Goal: Task Accomplishment & Management: Complete application form

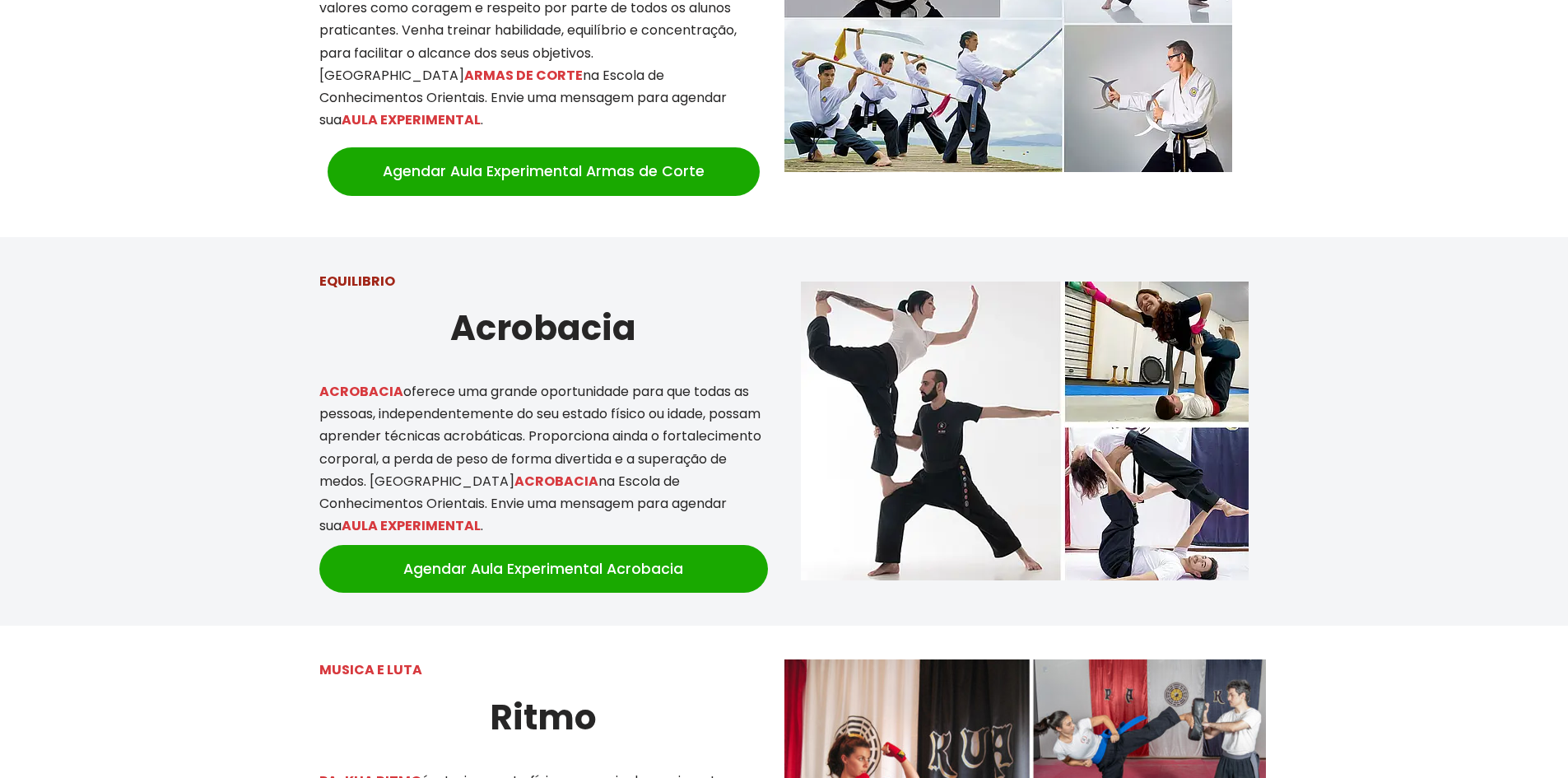
scroll to position [2718, 0]
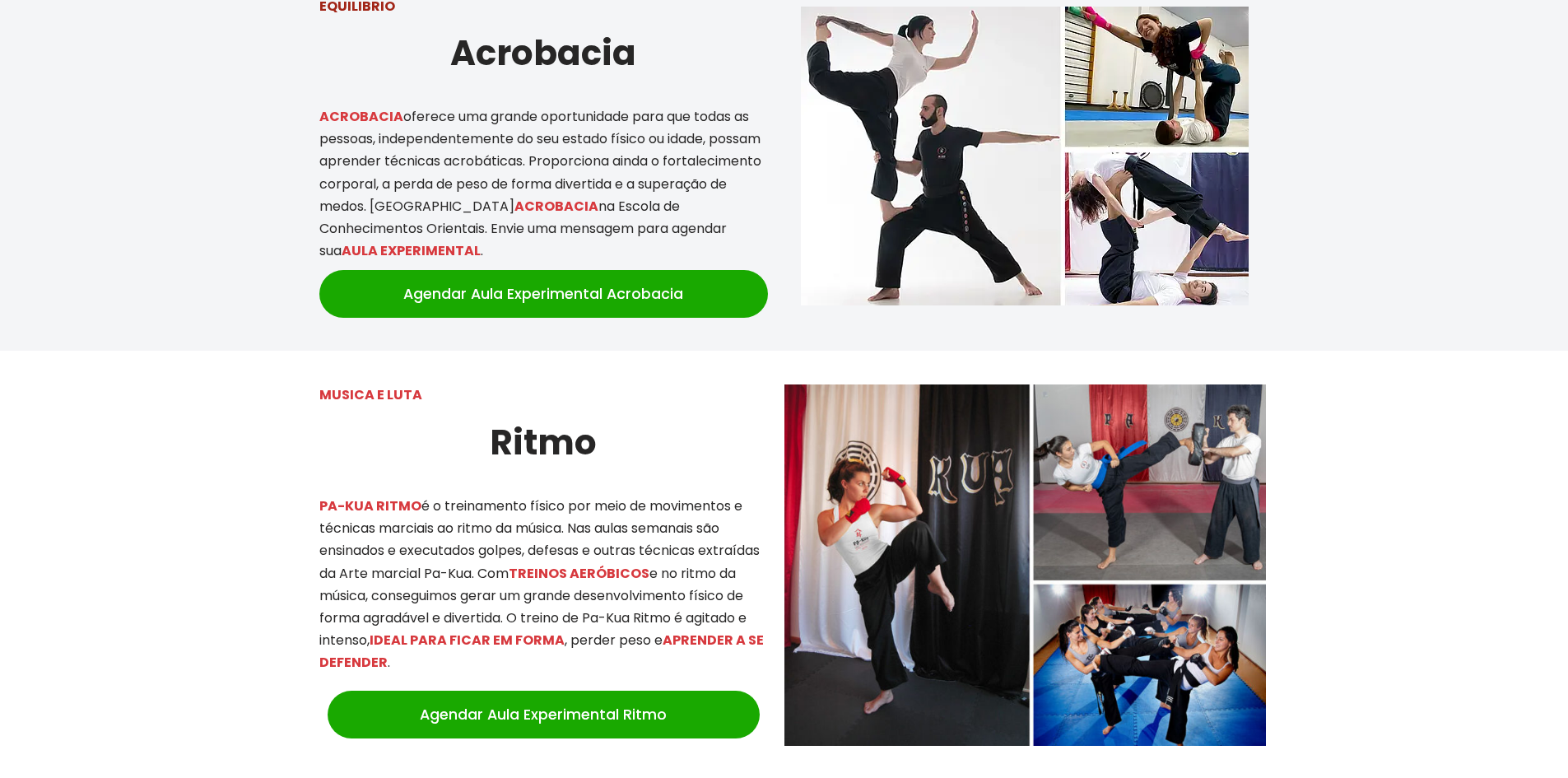
drag, startPoint x: 423, startPoint y: 277, endPoint x: 421, endPoint y: 286, distance: 9.2
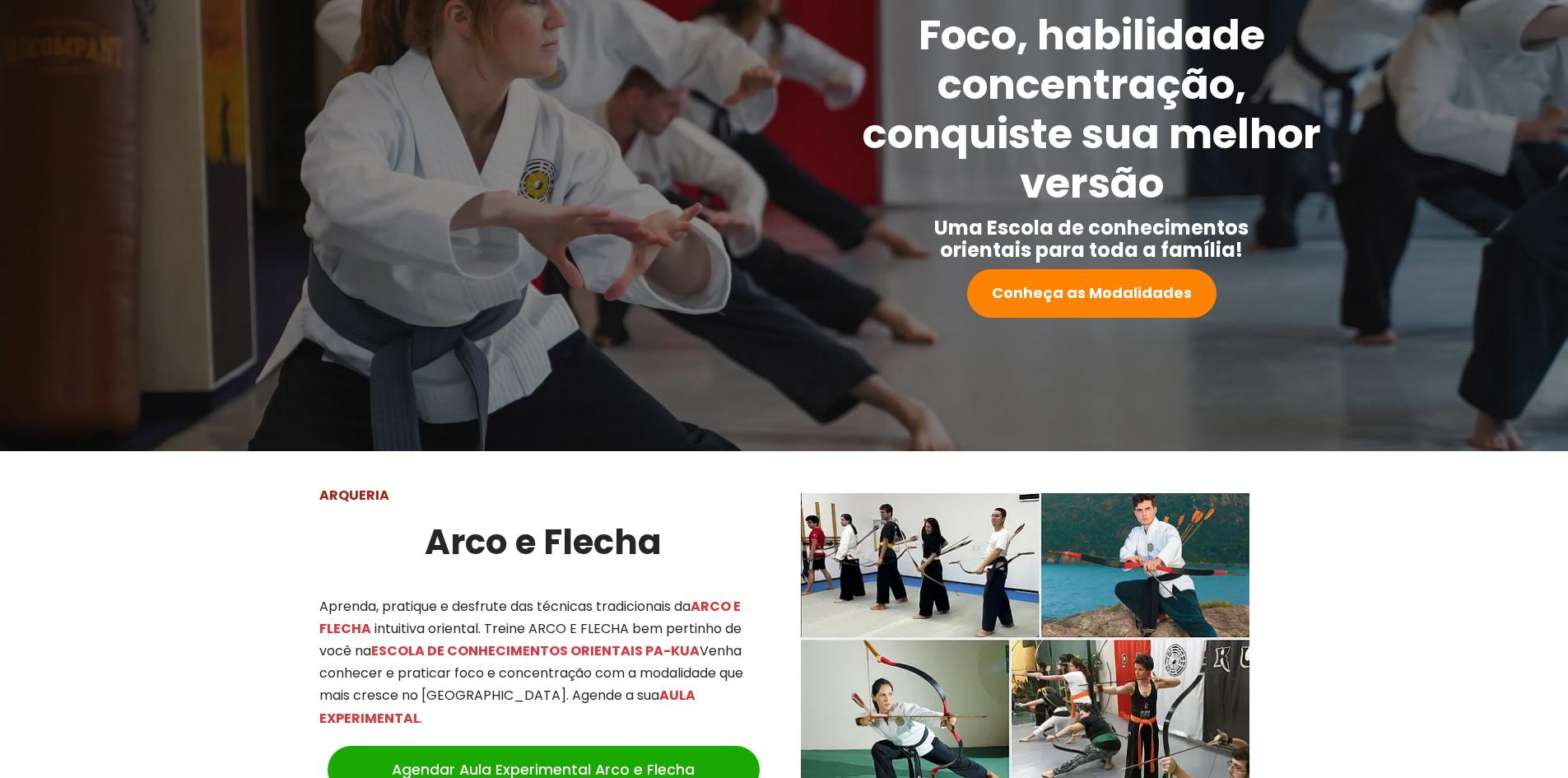
scroll to position [552, 0]
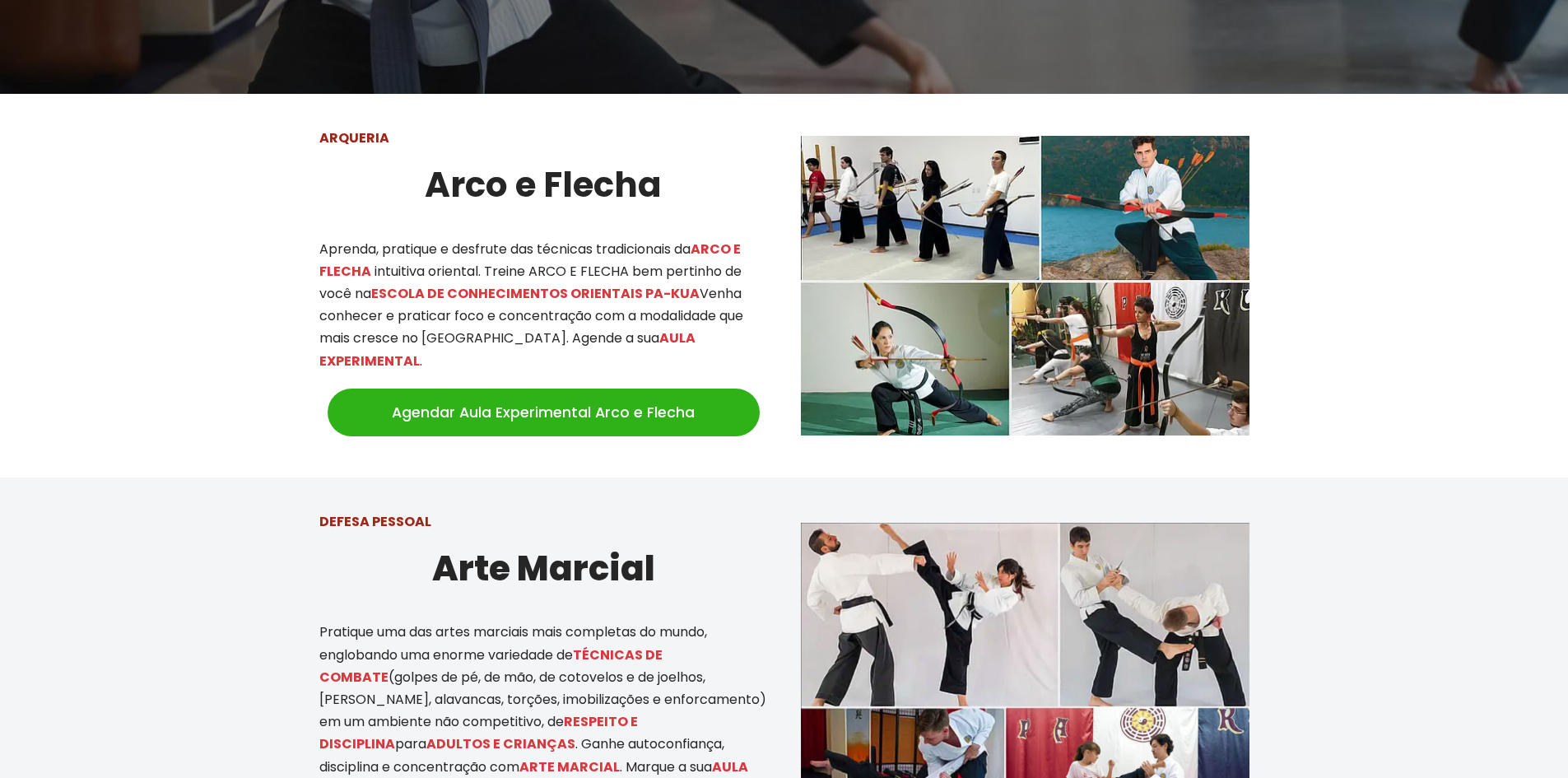
click at [516, 397] on link "Agendar Aula Experimental Arco e Flecha" at bounding box center [544, 412] width 433 height 48
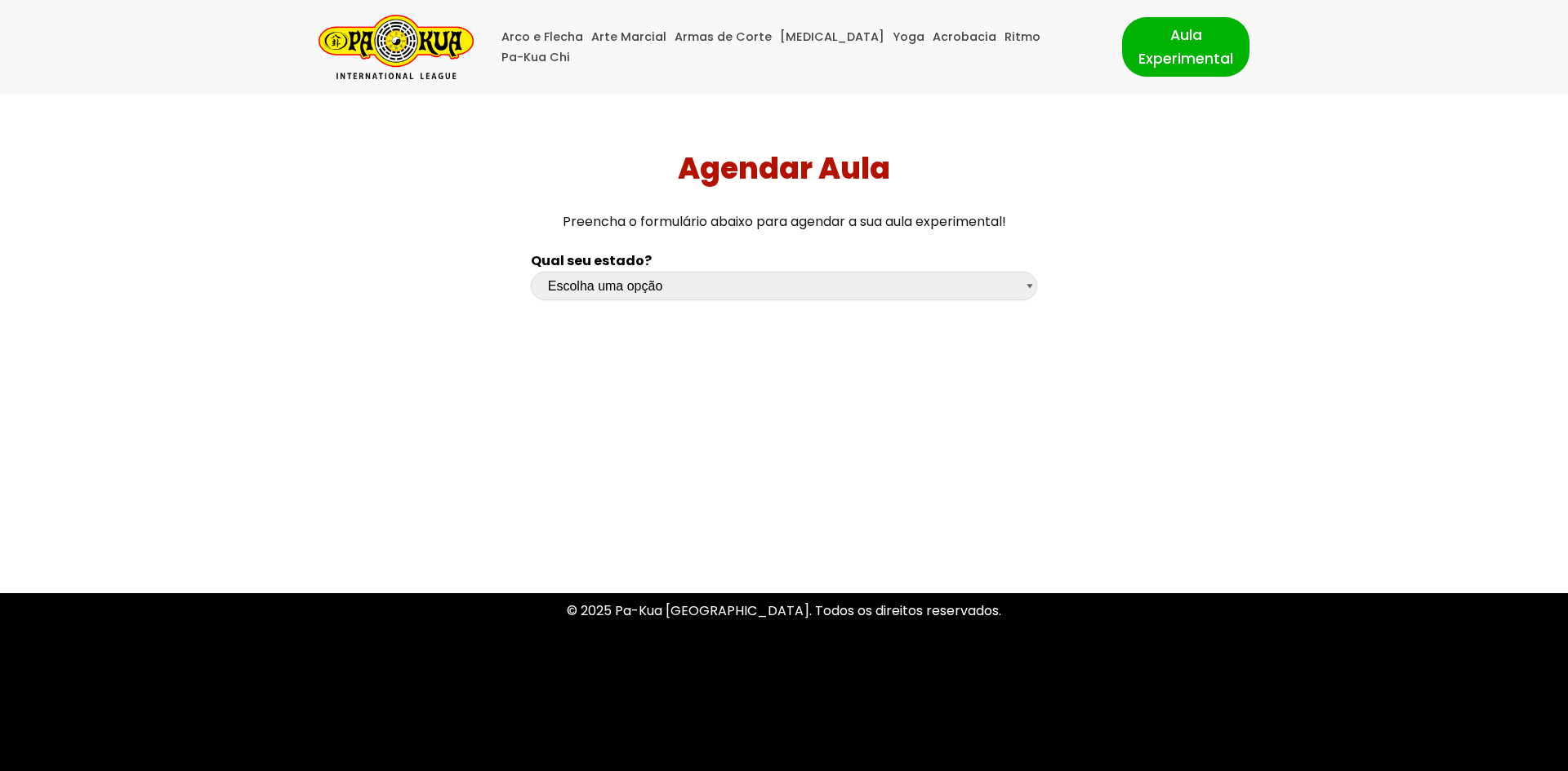
click at [640, 286] on select "Escolha uma opção Rio Grande do Sul Santa Catarina Paraná São Paulo Rio de Jane…" at bounding box center [783, 286] width 506 height 28
select select "df"
click at [530, 272] on select "Escolha uma opção Rio Grande do Sul Santa Catarina Paraná São Paulo Rio de Jane…" at bounding box center [783, 286] width 506 height 28
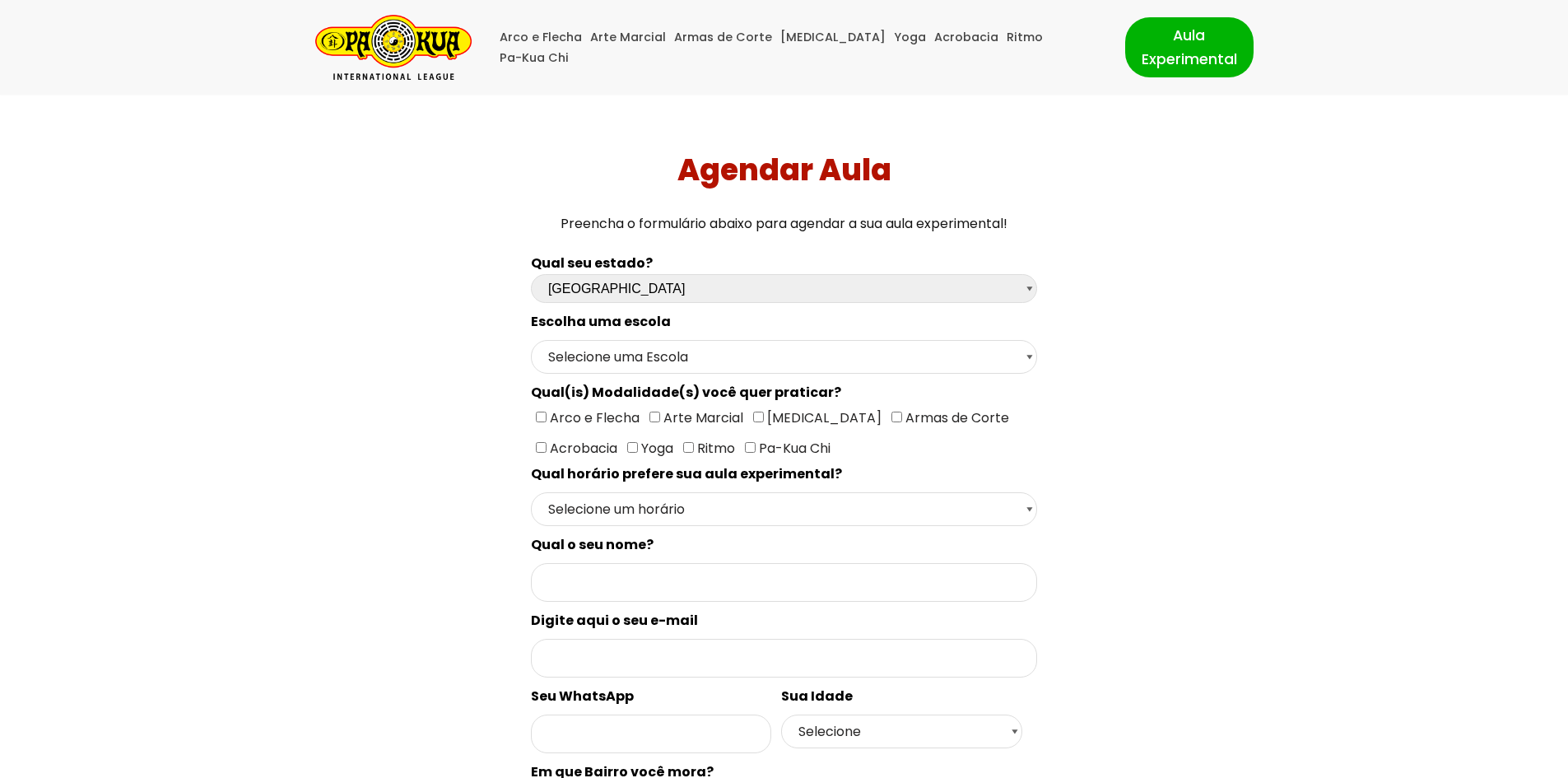
click at [544, 417] on input"] "Arco e Flecha" at bounding box center [541, 417] width 11 height 11
checkbox input"] "true"
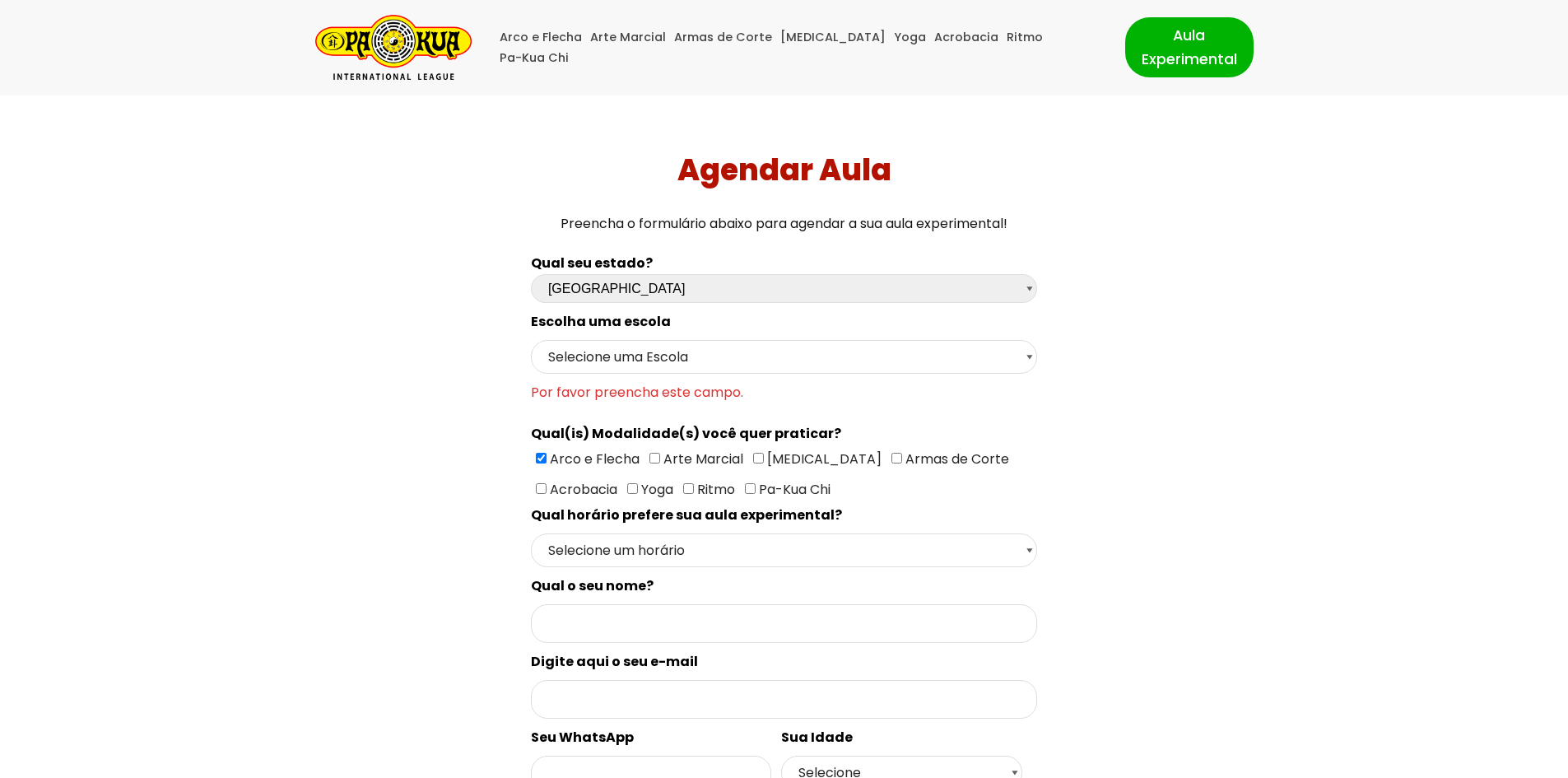
click at [757, 459] on input"] "[MEDICAL_DATA]" at bounding box center [758, 458] width 11 height 11
checkbox input"] "true"
click at [752, 555] on select "Selecione um horário Manhã Tarde Noite" at bounding box center [784, 551] width 506 height 33
select select "Noite"
click at [531, 534] on select "Selecione um horário Manhã Tarde Noite" at bounding box center [784, 551] width 506 height 33
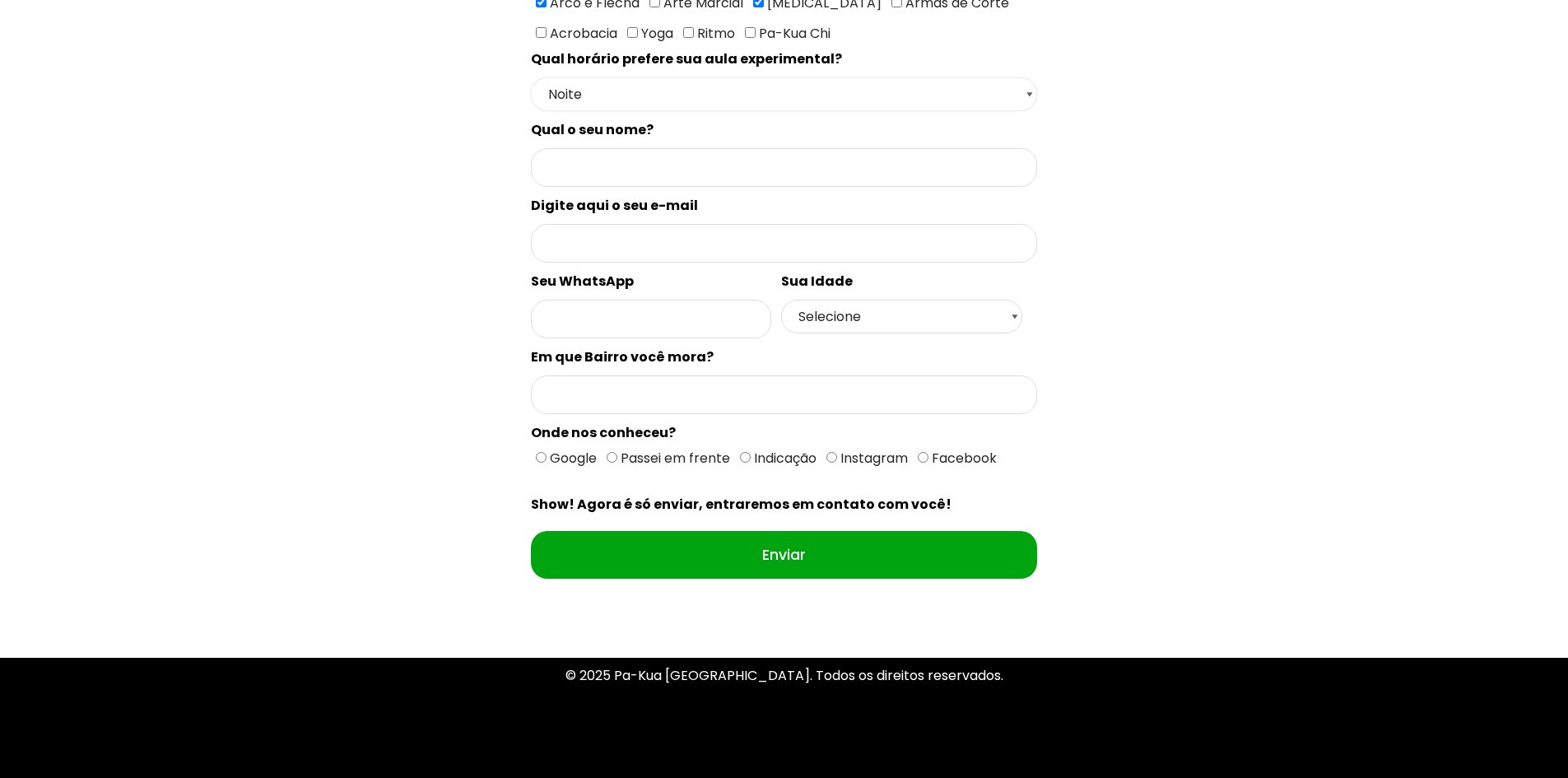
scroll to position [494, 0]
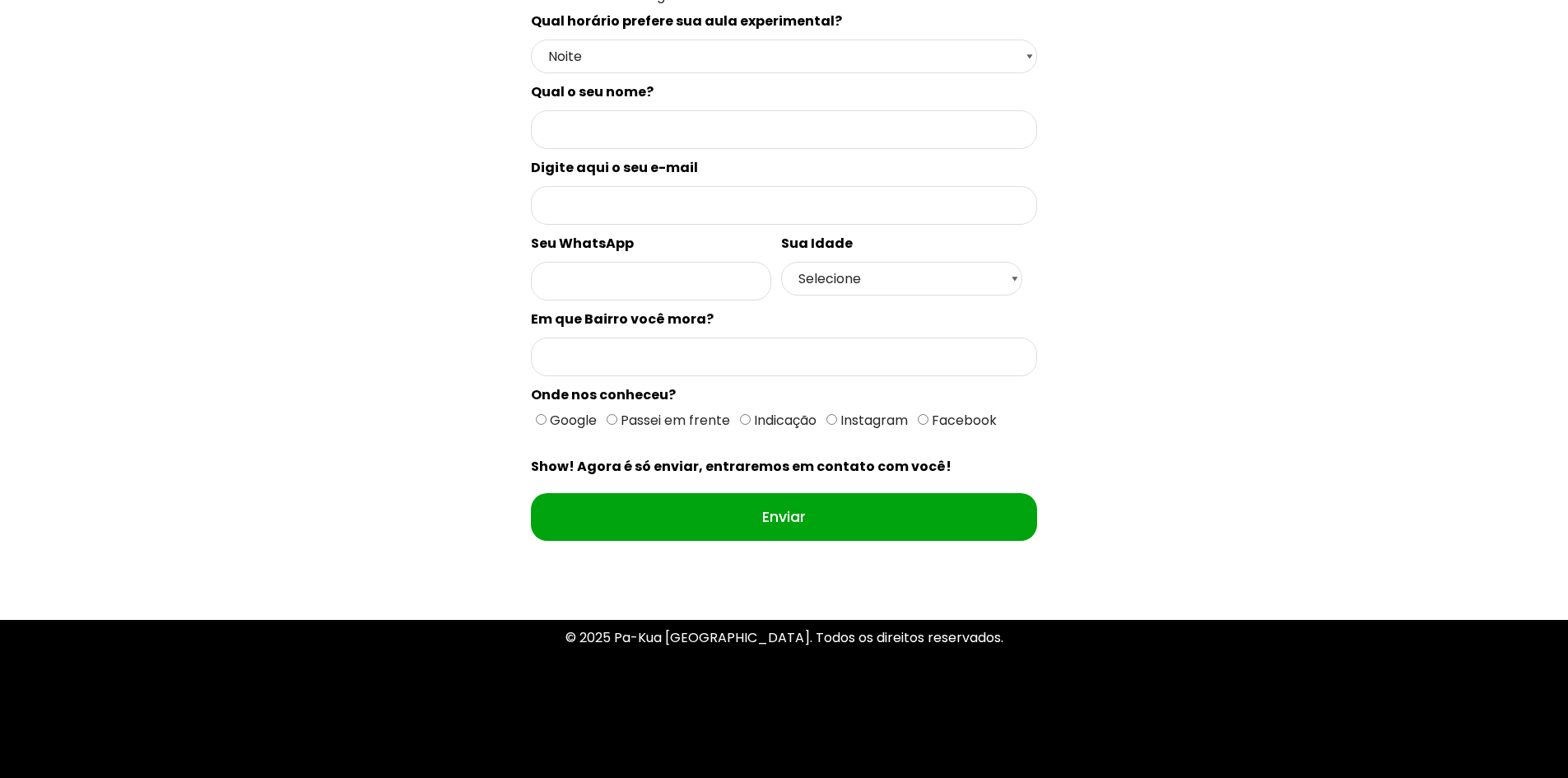
click at [747, 416] on input "Indicação" at bounding box center [745, 419] width 11 height 11
radio input "true"
